Goal: Task Accomplishment & Management: Complete application form

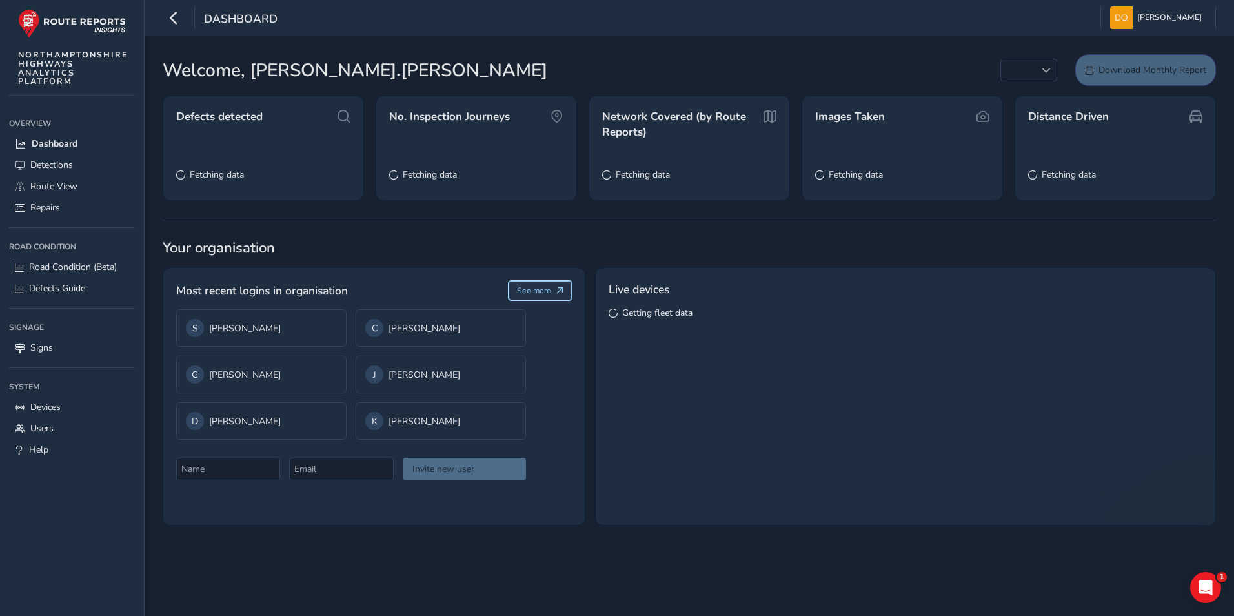
click at [539, 283] on button "See more" at bounding box center [540, 290] width 64 height 19
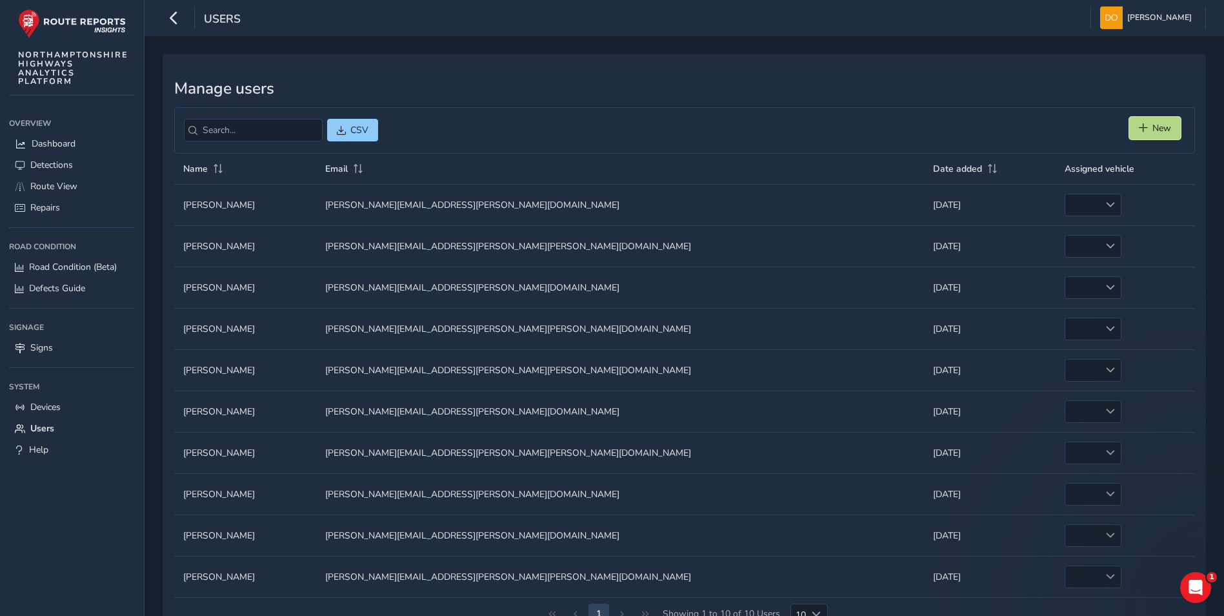
click at [1152, 124] on span "New" at bounding box center [1161, 128] width 19 height 12
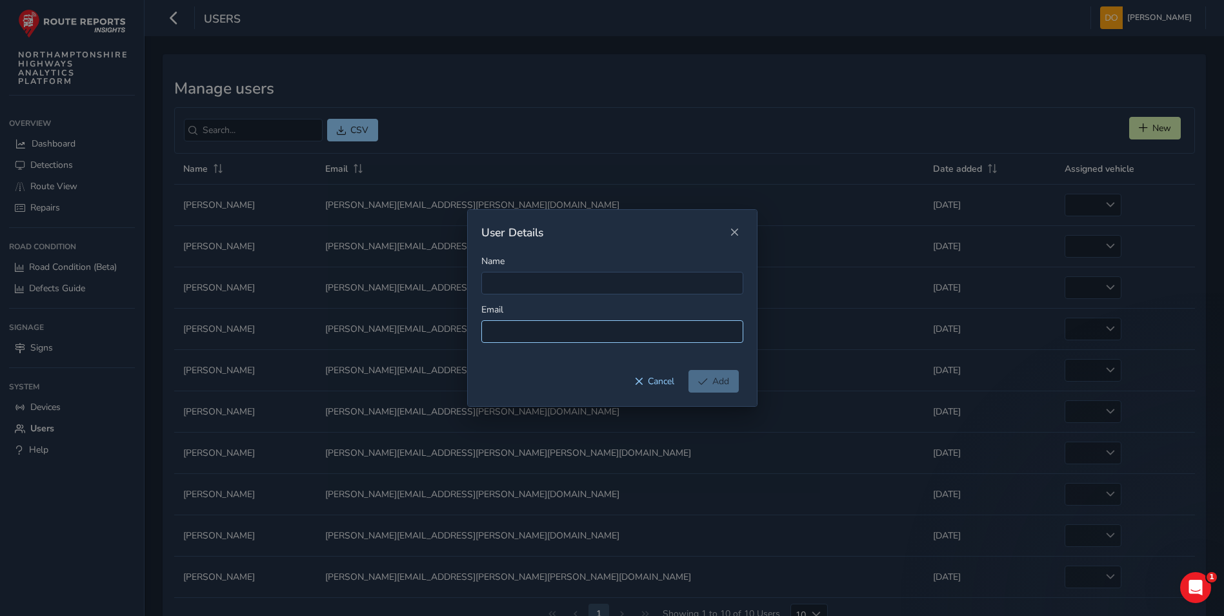
click at [562, 330] on input at bounding box center [612, 331] width 262 height 23
type input "[EMAIL_ADDRESS][PERSON_NAME][DOMAIN_NAME]"
click at [585, 279] on input "Name" at bounding box center [612, 283] width 262 height 23
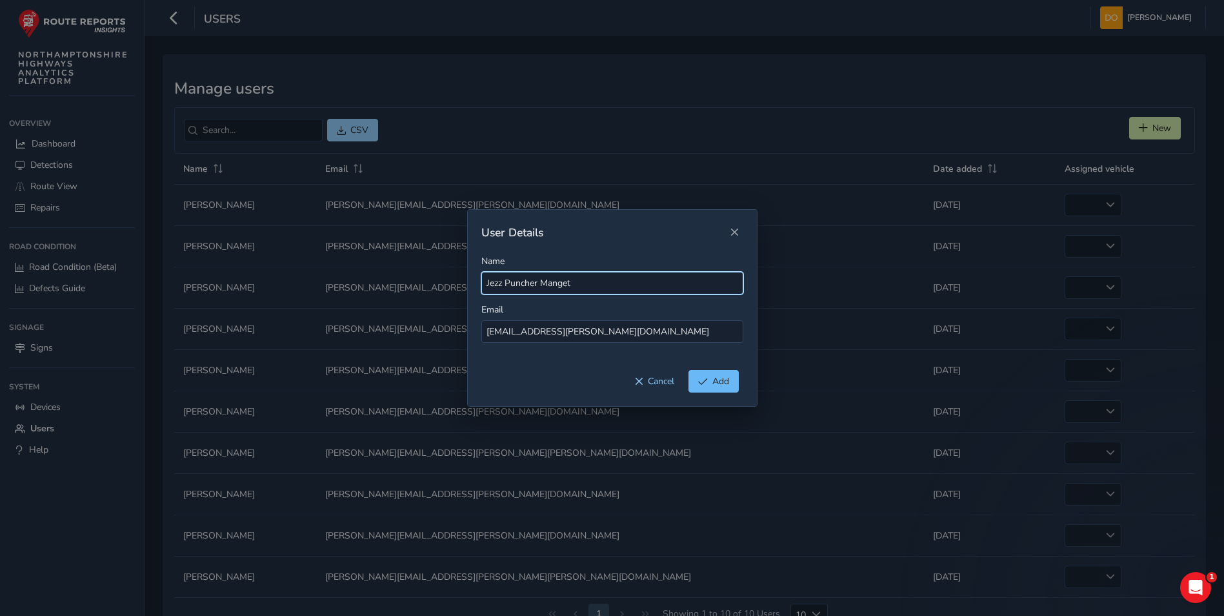
type input "Jezz Puncher Manget"
click at [713, 378] on span "Add" at bounding box center [720, 381] width 17 height 12
